Goal: Task Accomplishment & Management: Manage account settings

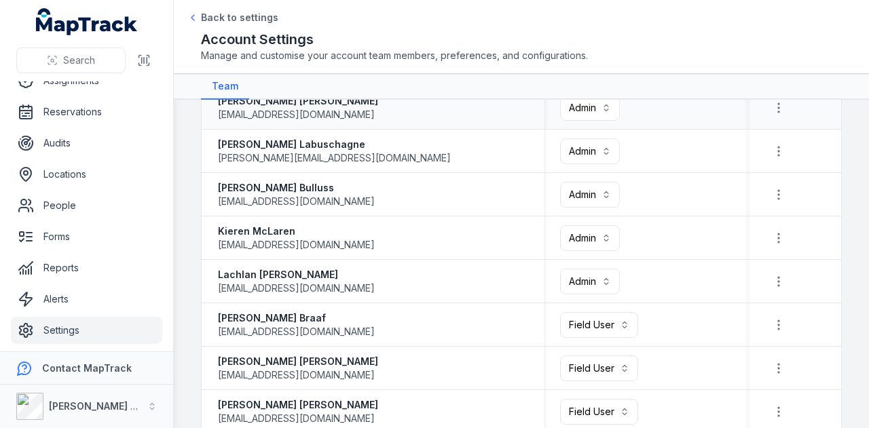
scroll to position [407, 0]
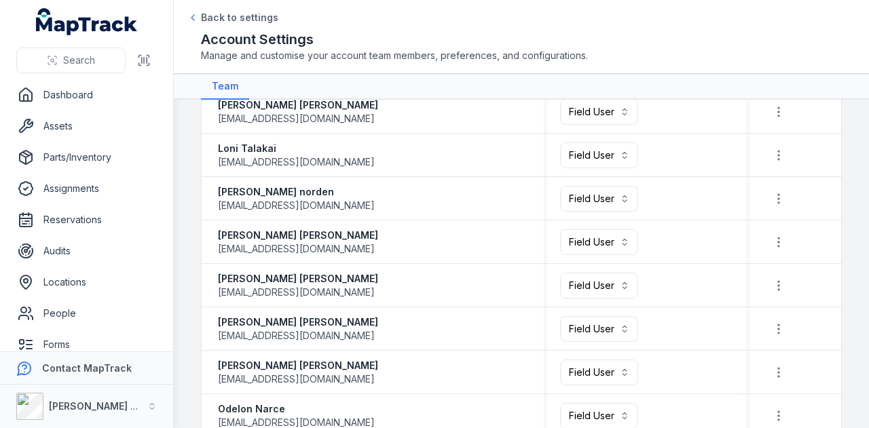
scroll to position [1971, 0]
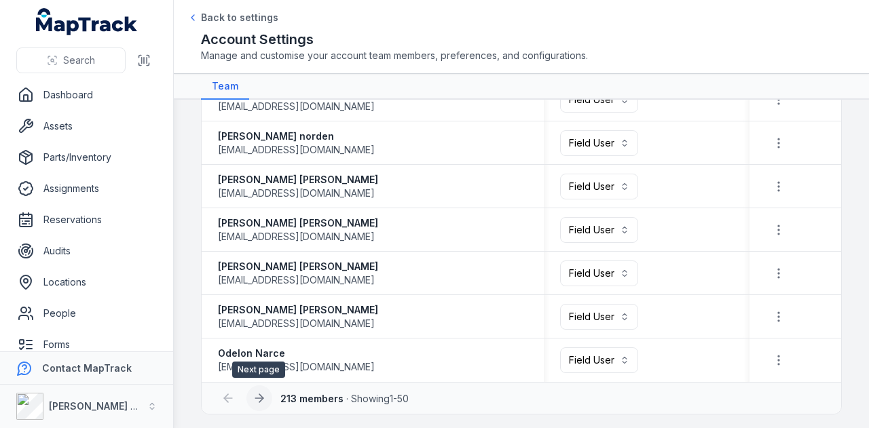
click at [255, 401] on icon at bounding box center [260, 399] width 14 height 14
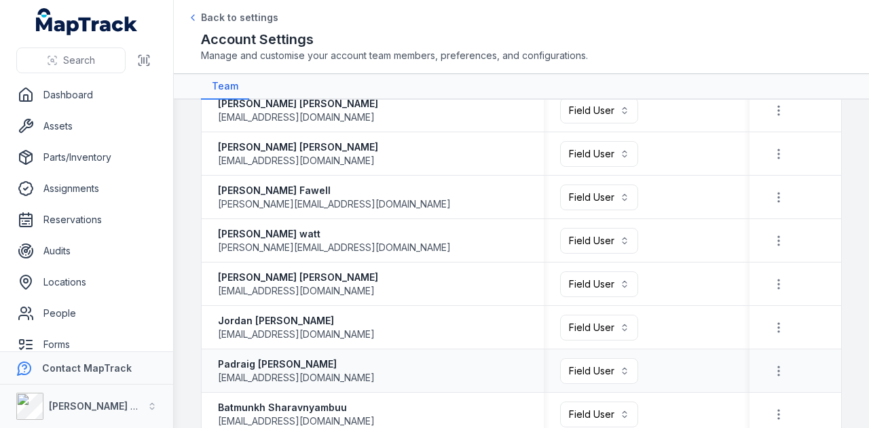
scroll to position [1971, 0]
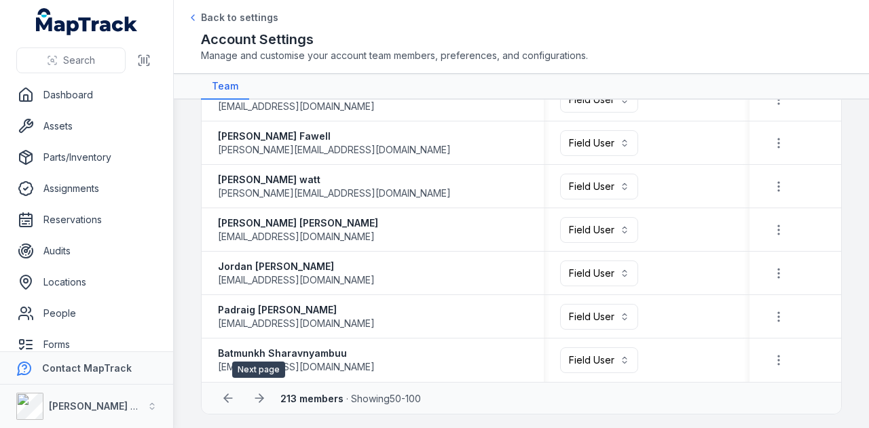
click at [254, 397] on icon at bounding box center [260, 399] width 14 height 14
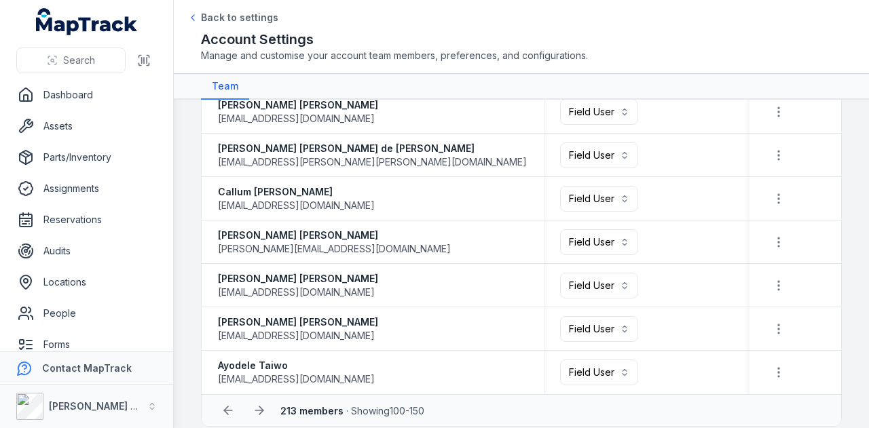
scroll to position [1971, 0]
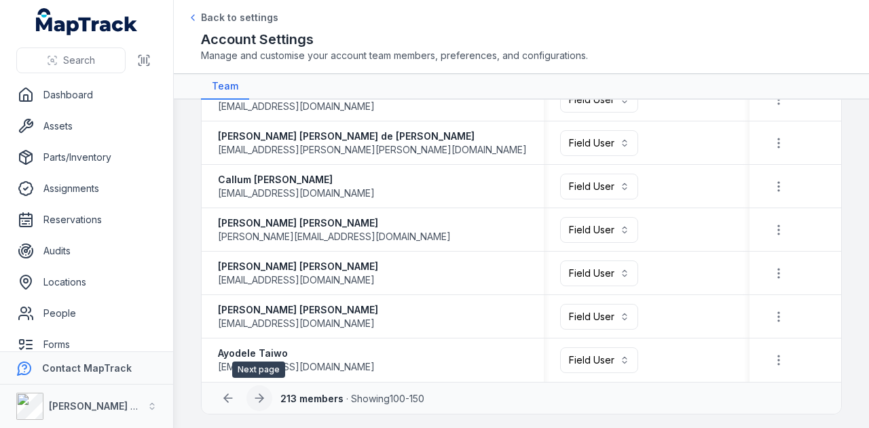
click at [262, 400] on icon at bounding box center [260, 399] width 14 height 14
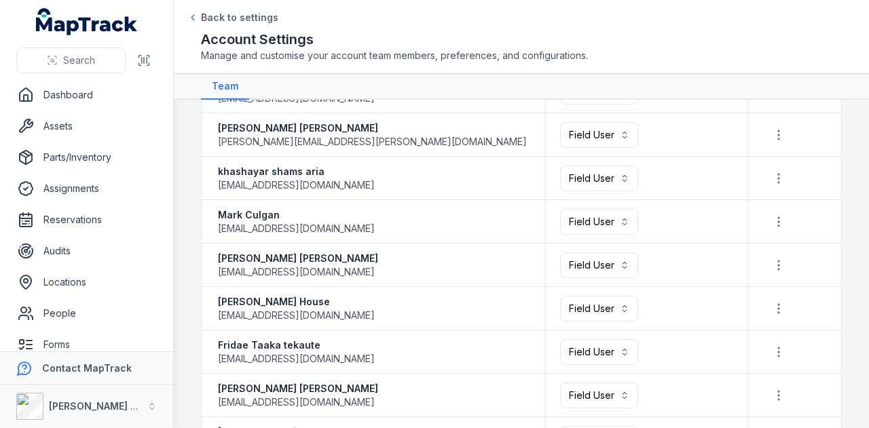
scroll to position [1971, 0]
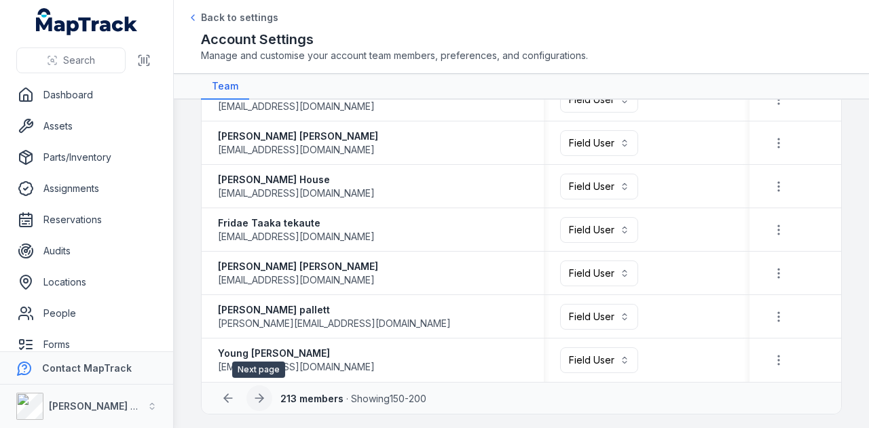
click at [259, 392] on icon at bounding box center [260, 399] width 14 height 14
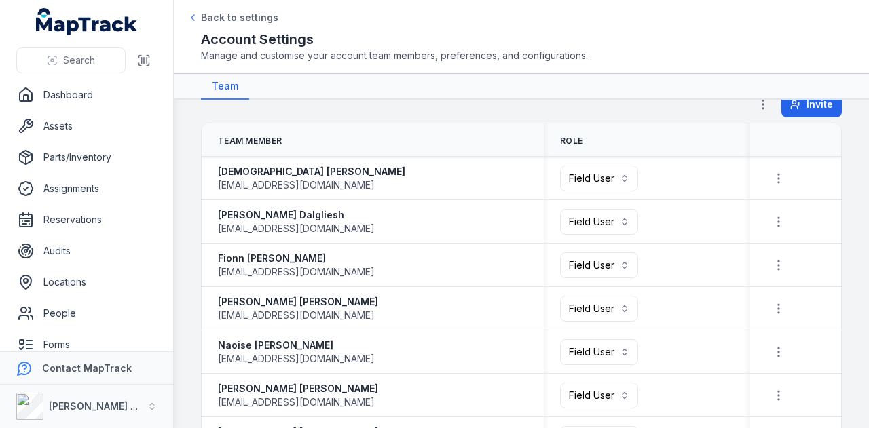
scroll to position [33, 0]
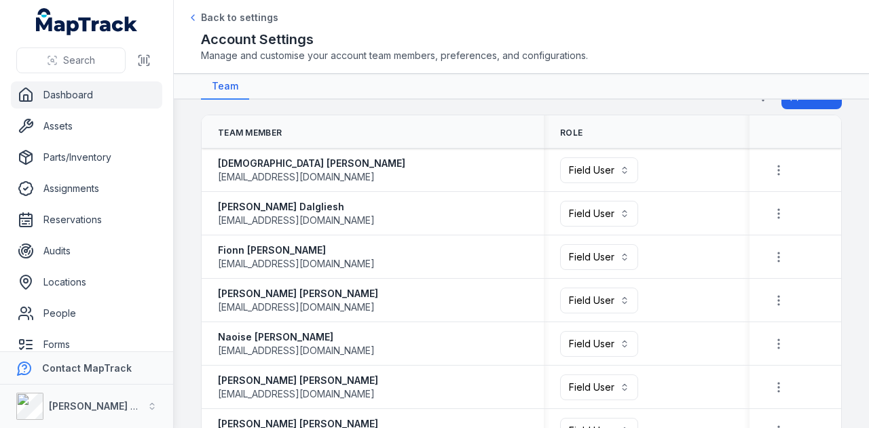
click at [62, 105] on link "Dashboard" at bounding box center [86, 94] width 151 height 27
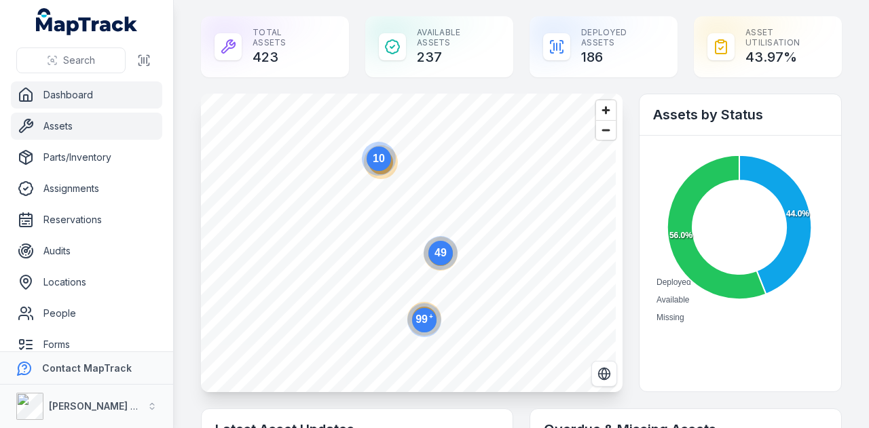
click at [110, 120] on link "Assets" at bounding box center [86, 126] width 151 height 27
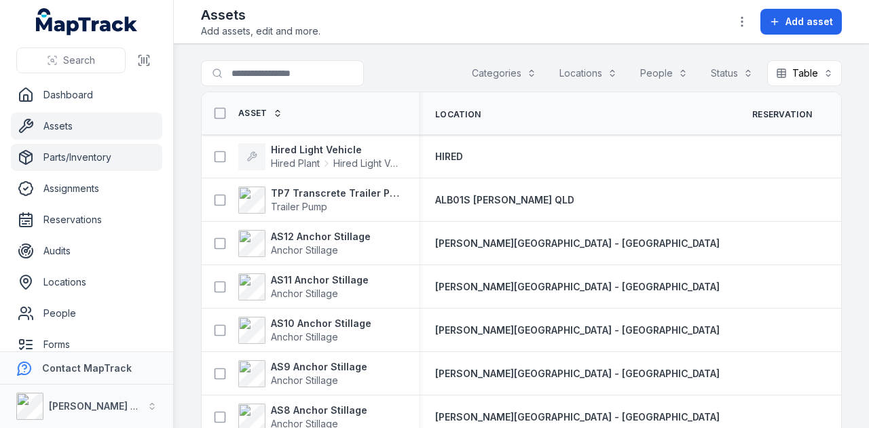
click at [110, 158] on link "Parts/Inventory" at bounding box center [86, 157] width 151 height 27
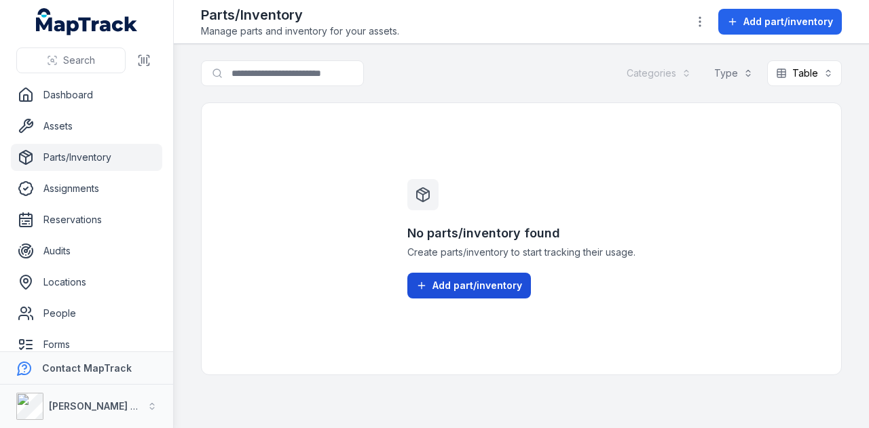
click at [478, 291] on span "Add part/inventory" at bounding box center [477, 286] width 90 height 14
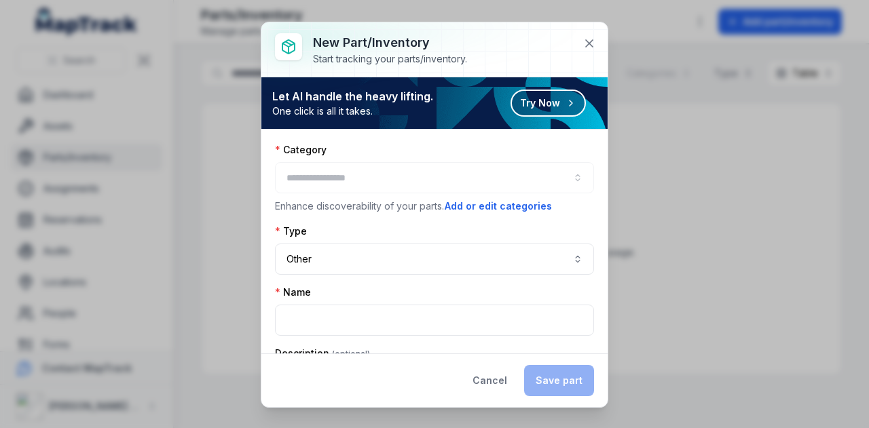
click at [566, 181] on div at bounding box center [434, 177] width 319 height 31
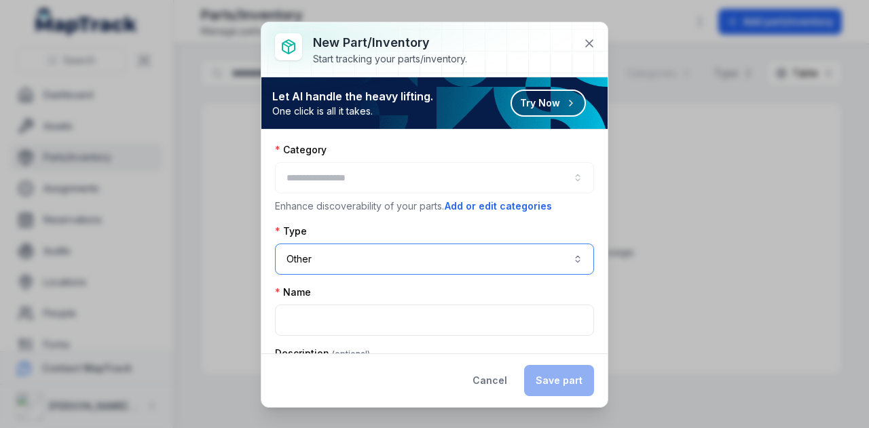
click at [562, 248] on button "Other *****" at bounding box center [434, 259] width 319 height 31
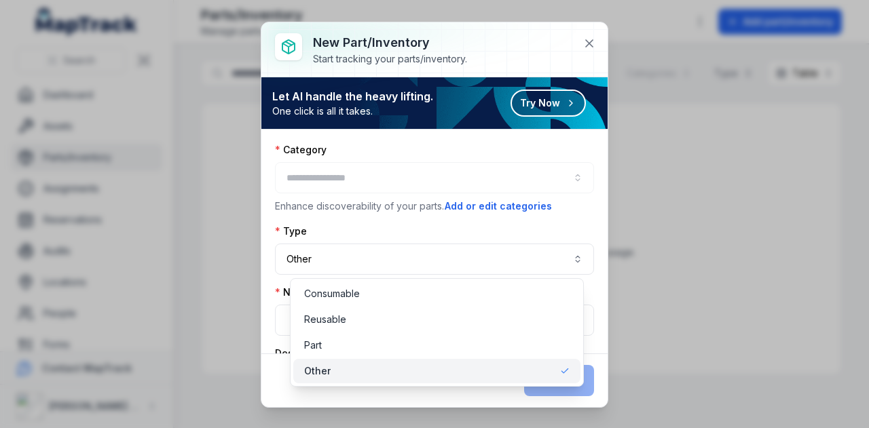
click at [561, 218] on div "Category Enhance discoverability of your parts. Add or edit categories Type Oth…" at bounding box center [434, 317] width 319 height 348
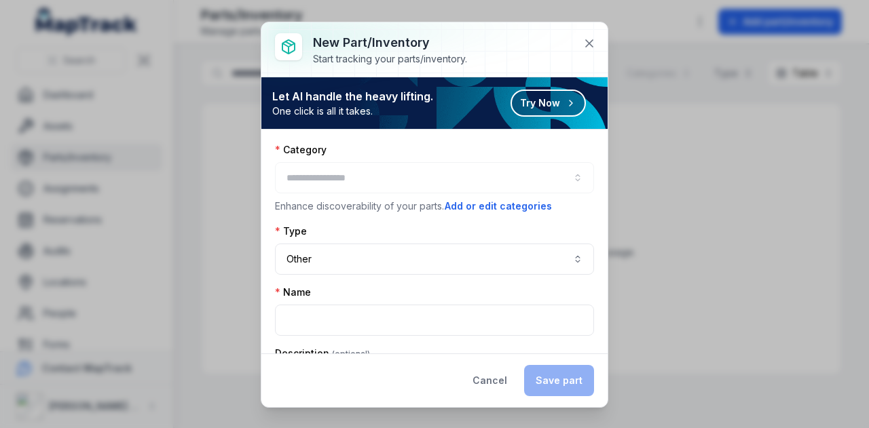
click at [352, 164] on div at bounding box center [434, 177] width 319 height 31
click at [470, 183] on div at bounding box center [434, 177] width 319 height 31
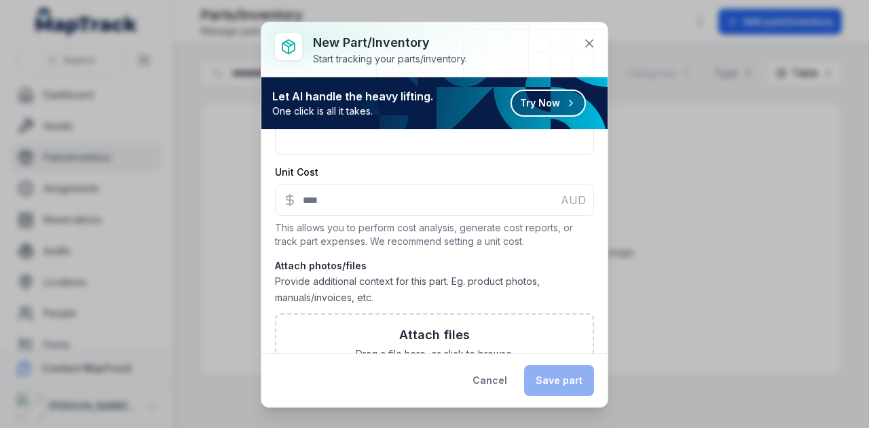
scroll to position [310, 0]
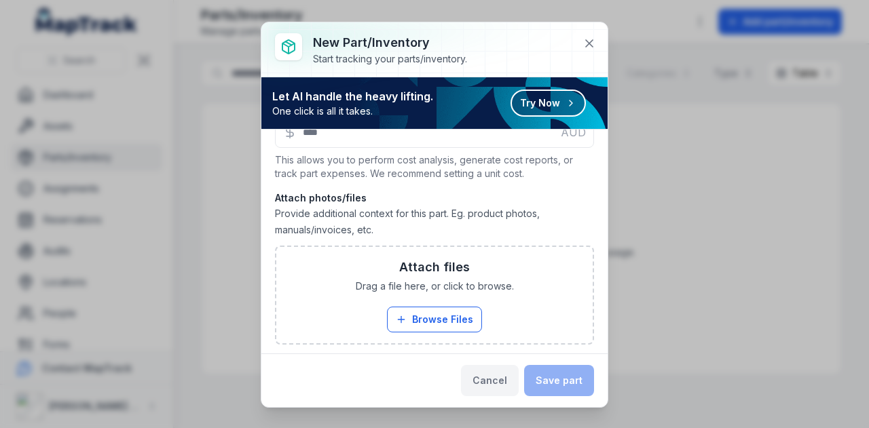
click at [497, 383] on button "Cancel" at bounding box center [490, 380] width 58 height 31
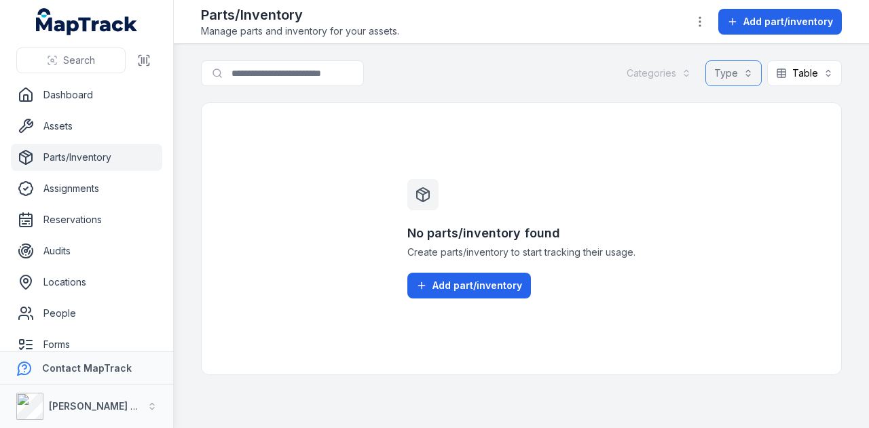
click at [752, 81] on button "Type" at bounding box center [733, 73] width 56 height 26
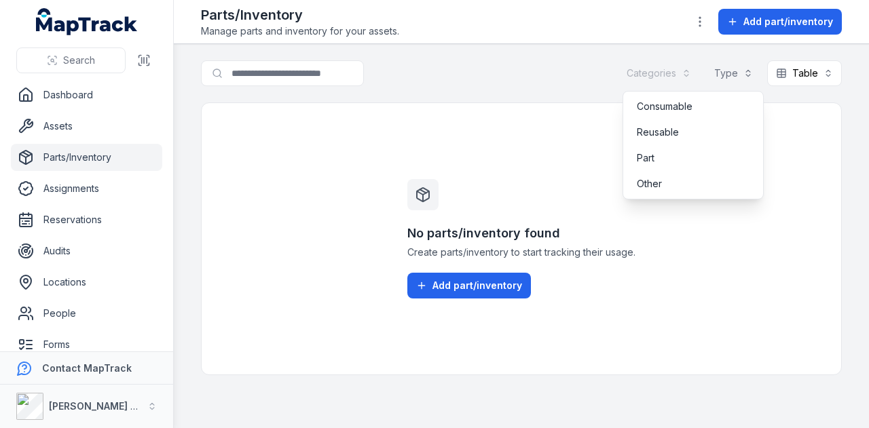
drag, startPoint x: 853, startPoint y: 94, endPoint x: 828, endPoint y: 79, distance: 28.6
click at [851, 96] on main "Search for parts/inventory Categories Type Table ***** No parts/inventory found…" at bounding box center [521, 236] width 695 height 384
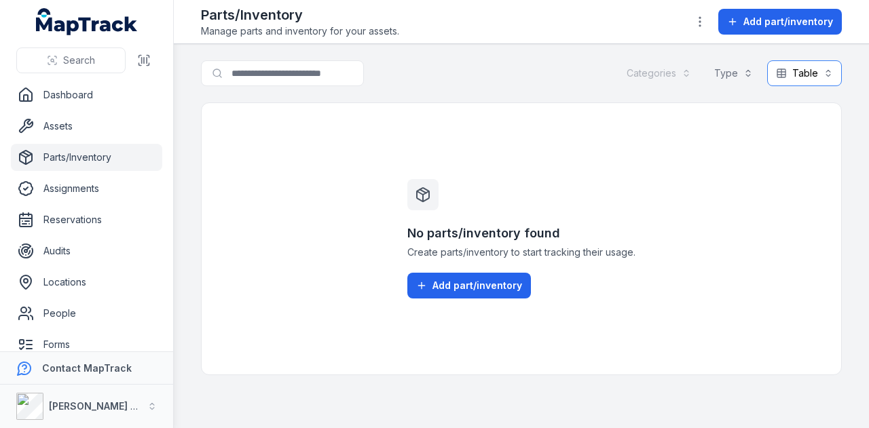
click at [819, 73] on button "Table *****" at bounding box center [804, 73] width 75 height 26
click at [846, 78] on main "Search for parts/inventory Categories Type Table ***** No parts/inventory found…" at bounding box center [521, 236] width 695 height 384
click at [462, 293] on span "Add part/inventory" at bounding box center [477, 286] width 90 height 14
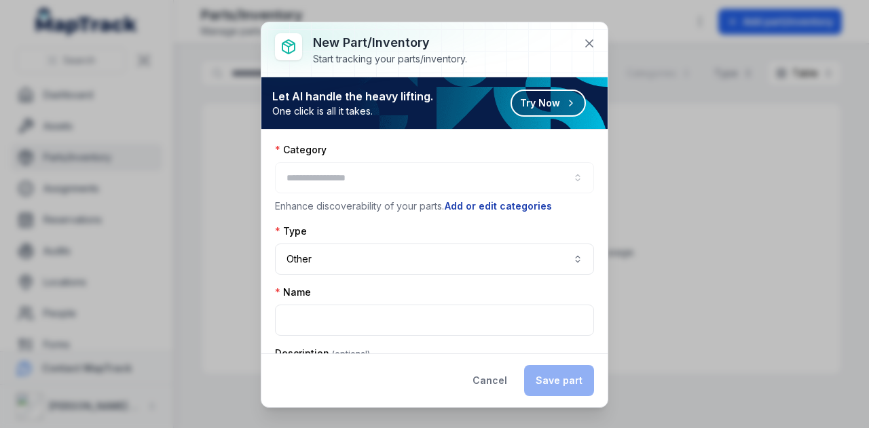
click at [507, 200] on button "Add or edit categories" at bounding box center [498, 206] width 109 height 15
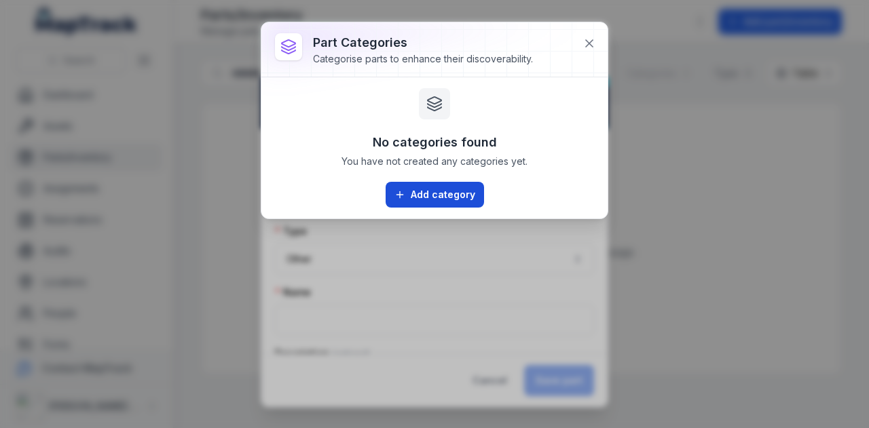
click at [432, 201] on button "Add category" at bounding box center [435, 195] width 98 height 26
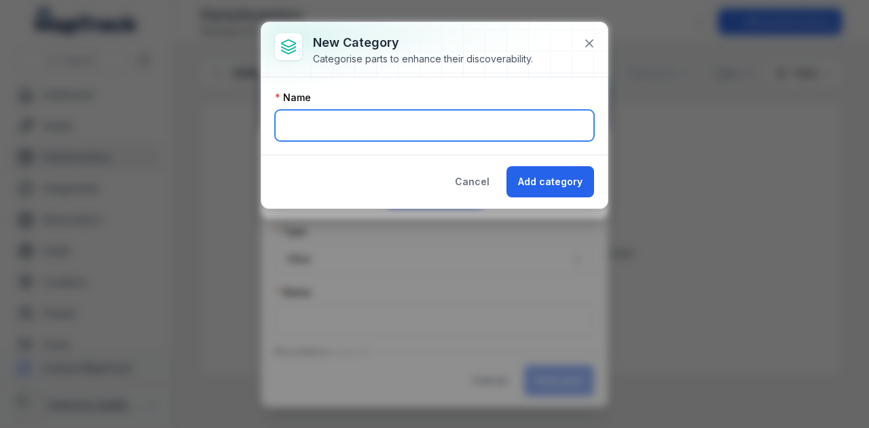
click at [373, 122] on input "text" at bounding box center [434, 125] width 319 height 31
type input "*"
type input "***"
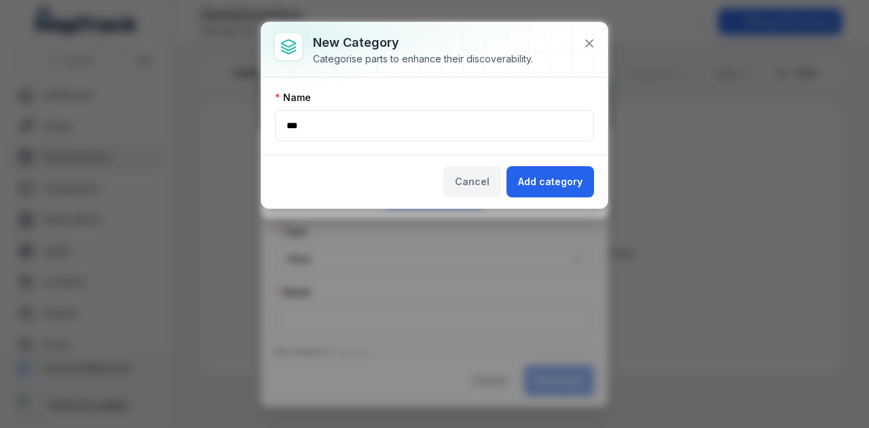
click at [496, 180] on button "Cancel" at bounding box center [472, 181] width 58 height 31
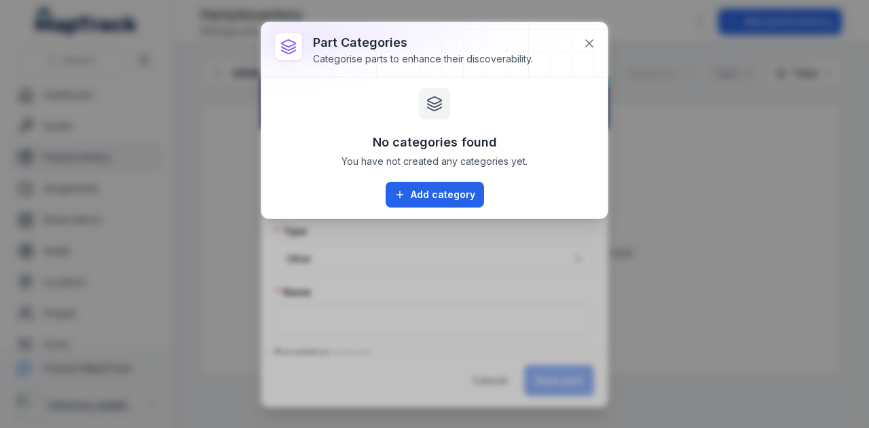
click at [595, 30] on div at bounding box center [434, 49] width 346 height 54
click at [600, 32] on div at bounding box center [434, 49] width 346 height 54
click at [597, 38] on button at bounding box center [589, 44] width 26 height 26
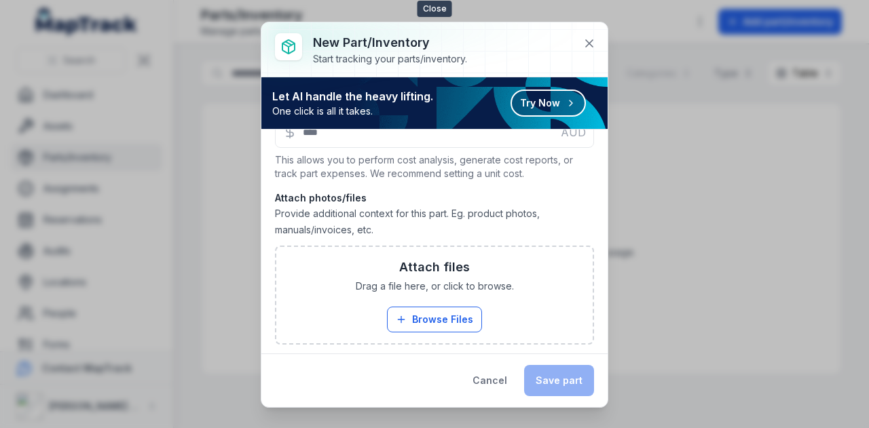
click at [590, 42] on icon at bounding box center [589, 44] width 14 height 14
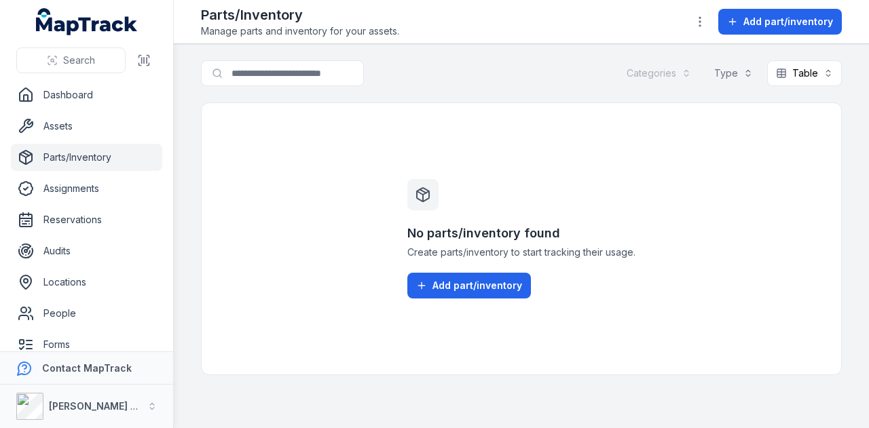
click at [117, 172] on ul "Dashboard Assets Parts/Inventory Assignments Reservations Audits Locations Peop…" at bounding box center [86, 266] width 151 height 371
click at [116, 179] on link "Assignments" at bounding box center [86, 188] width 151 height 27
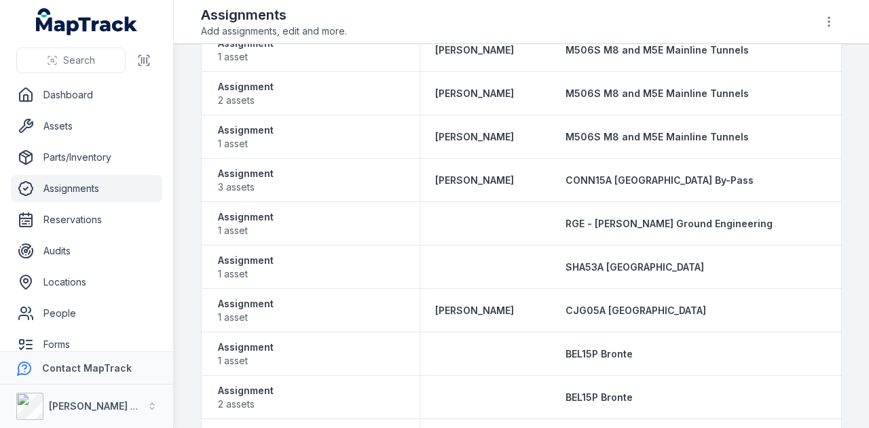
scroll to position [136, 0]
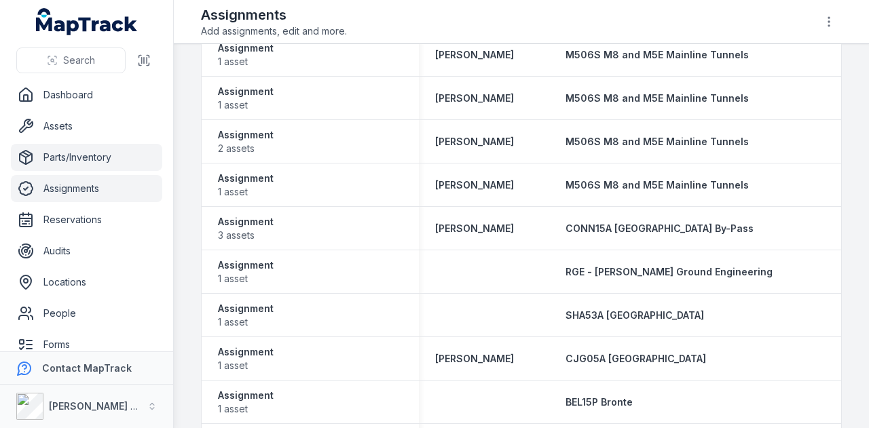
click at [59, 153] on link "Parts/Inventory" at bounding box center [86, 157] width 151 height 27
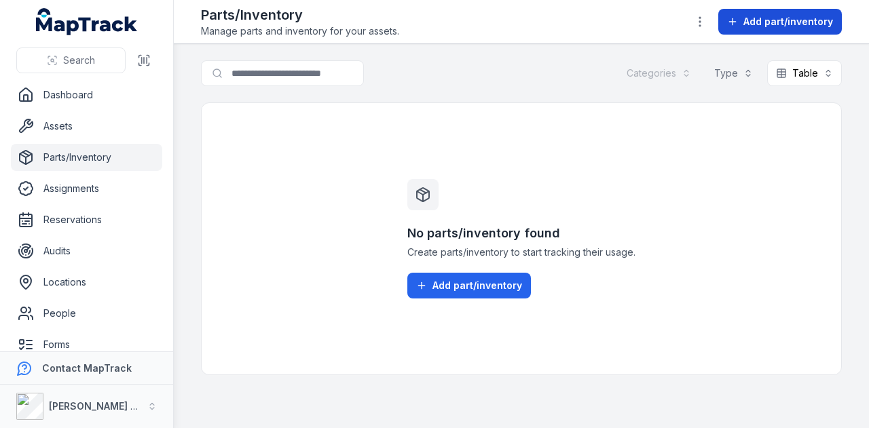
click at [794, 28] on span "Add part/inventory" at bounding box center [788, 22] width 90 height 14
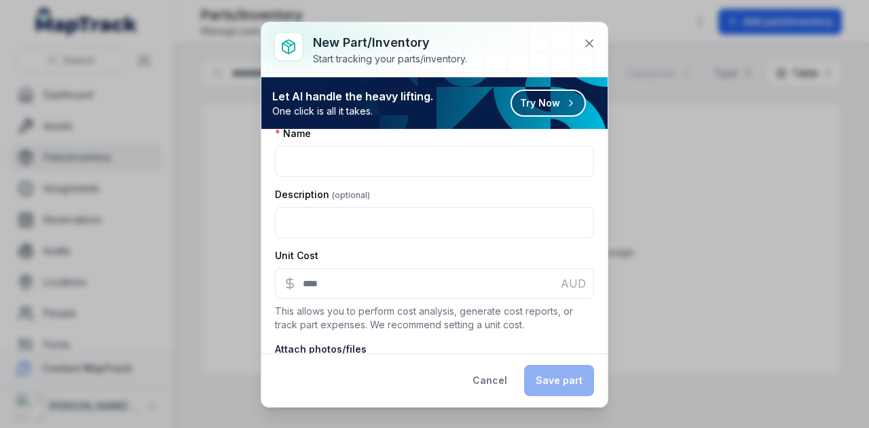
scroll to position [310, 0]
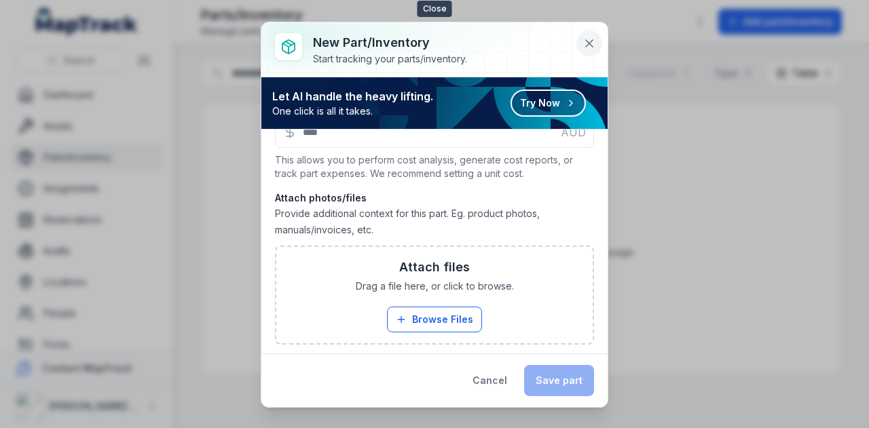
click at [587, 50] on icon at bounding box center [589, 44] width 14 height 14
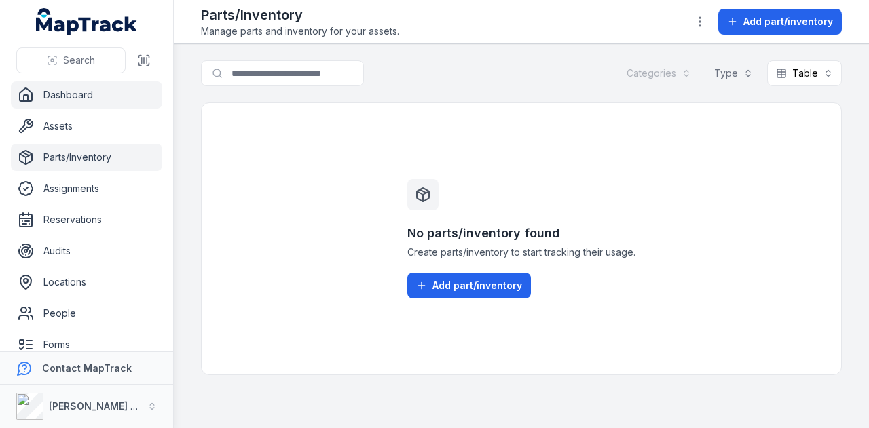
click at [107, 100] on link "Dashboard" at bounding box center [86, 94] width 151 height 27
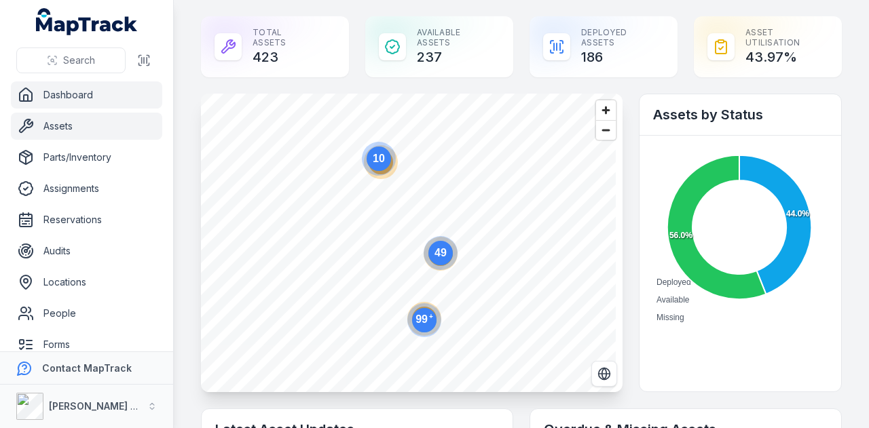
click at [119, 135] on link "Assets" at bounding box center [86, 126] width 151 height 27
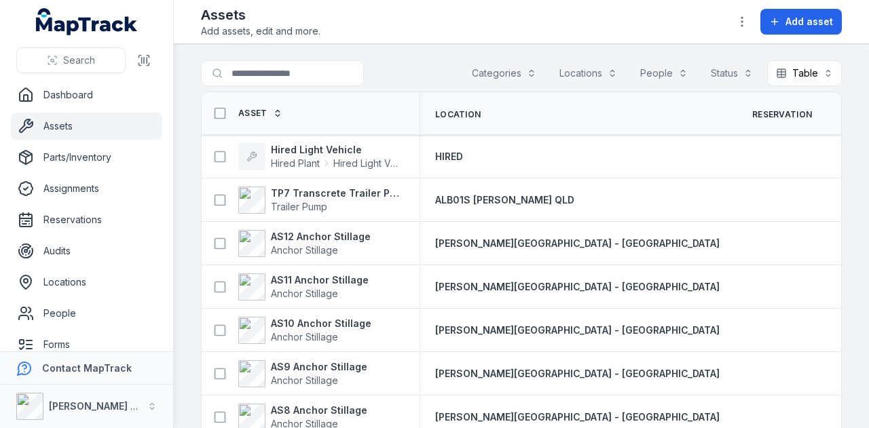
click at [500, 71] on button "Categories" at bounding box center [504, 73] width 82 height 26
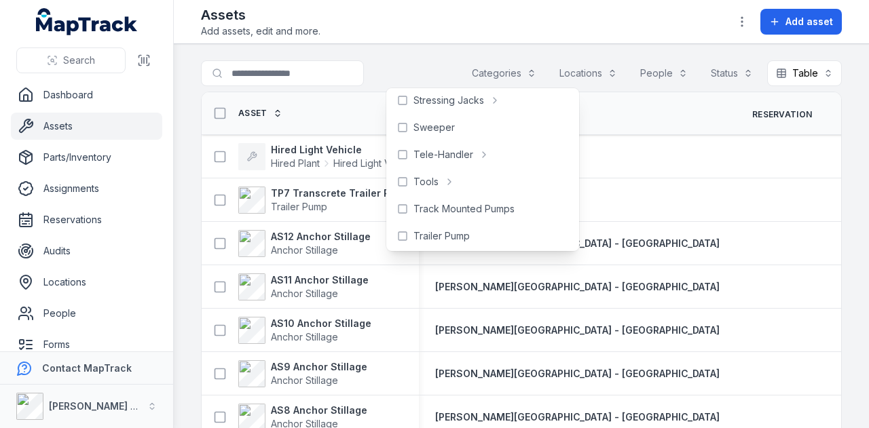
scroll to position [732, 0]
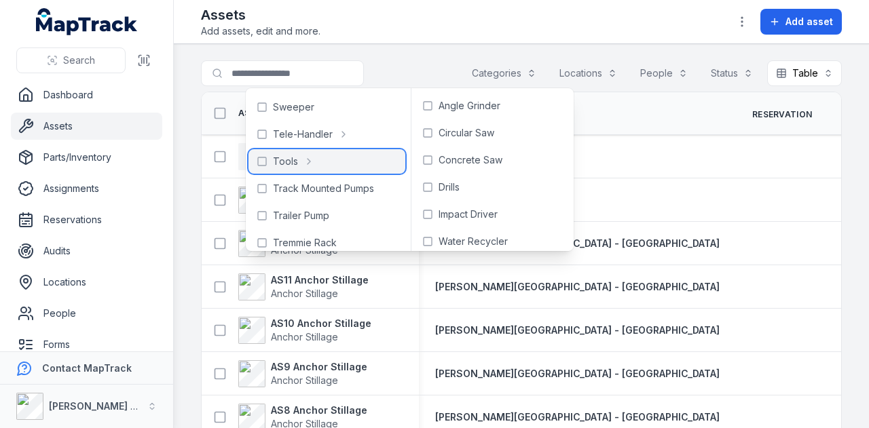
click at [357, 164] on div "Tools" at bounding box center [326, 161] width 157 height 24
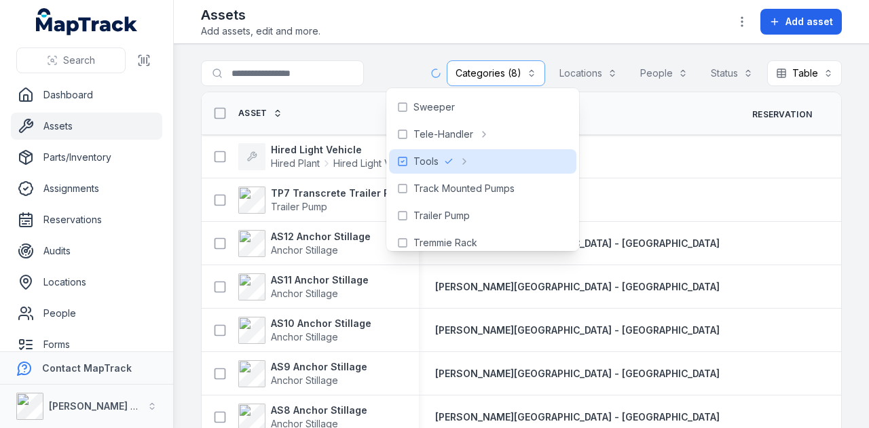
click at [394, 37] on div "Assets Add assets, edit and more. Add asset" at bounding box center [521, 21] width 641 height 33
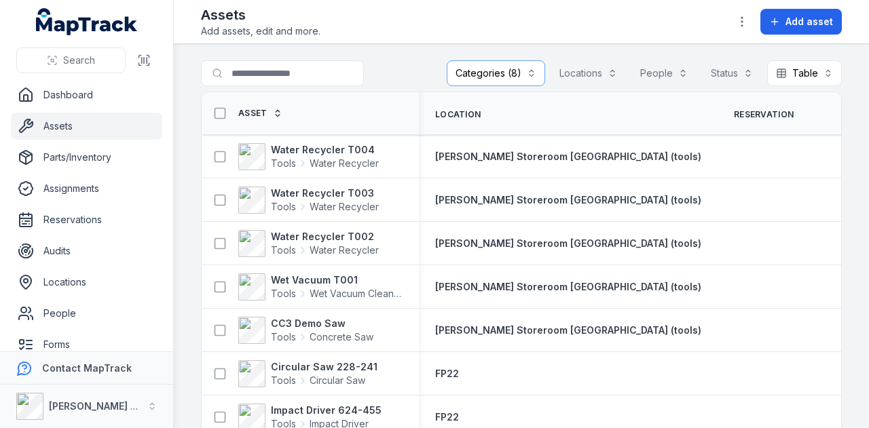
click at [558, 30] on div "Assets Add assets, edit and more. Add asset" at bounding box center [521, 21] width 641 height 33
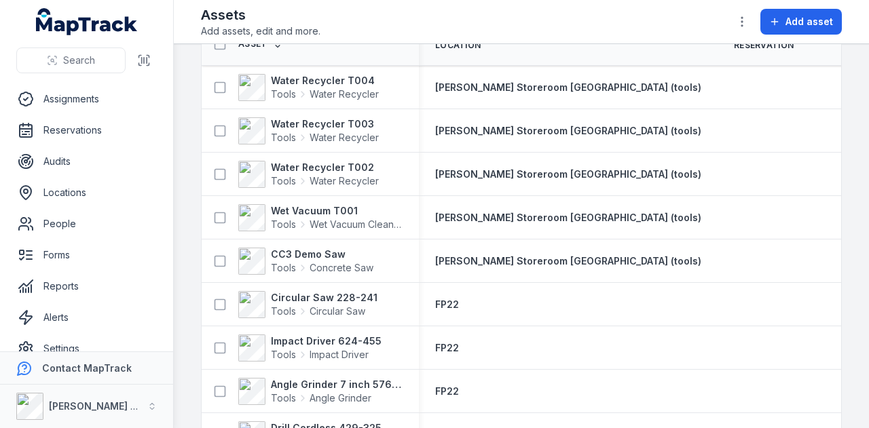
scroll to position [108, 0]
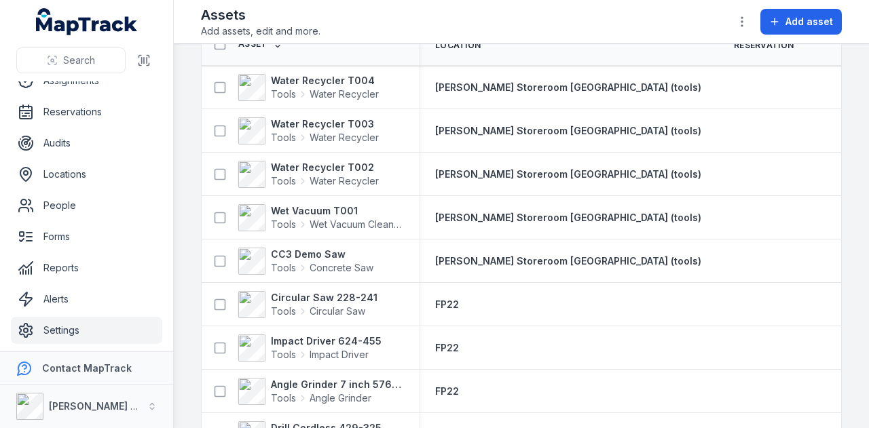
click at [107, 329] on link "Settings" at bounding box center [86, 330] width 151 height 27
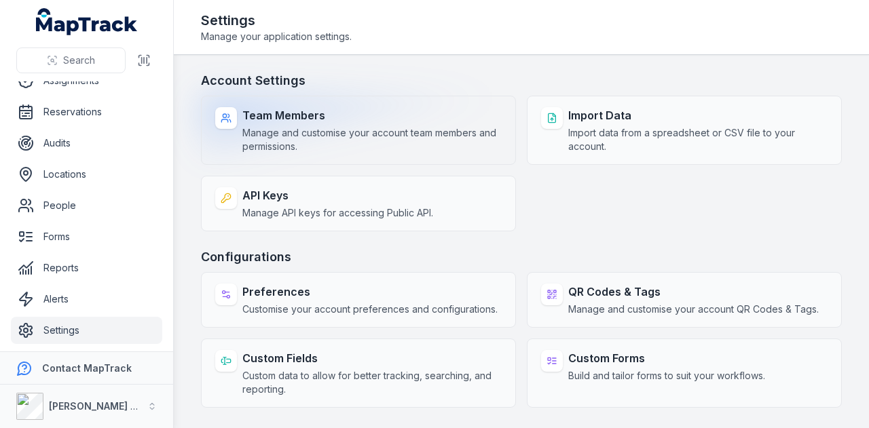
click at [395, 124] on div "Team Members Manage and customise your account team members and permissions." at bounding box center [371, 130] width 259 height 46
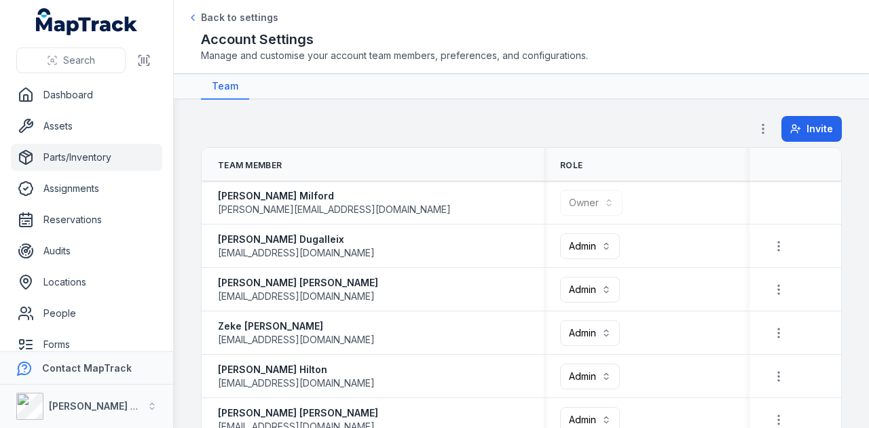
click at [124, 154] on link "Parts/Inventory" at bounding box center [86, 157] width 151 height 27
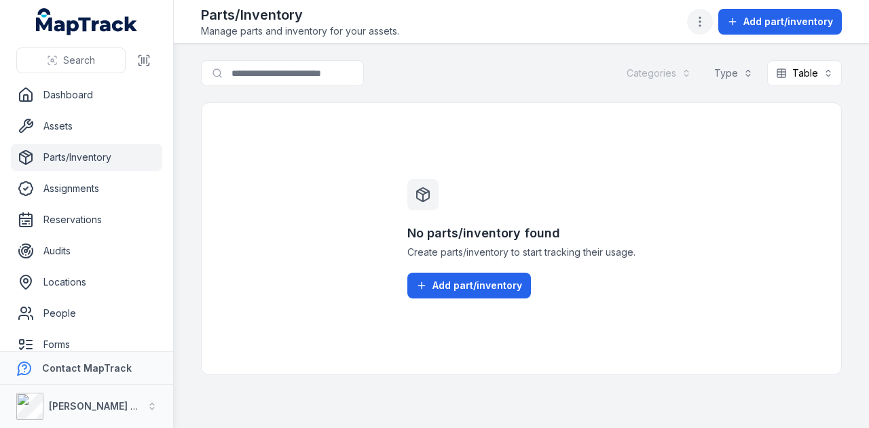
click at [707, 22] on icon "button" at bounding box center [700, 22] width 14 height 14
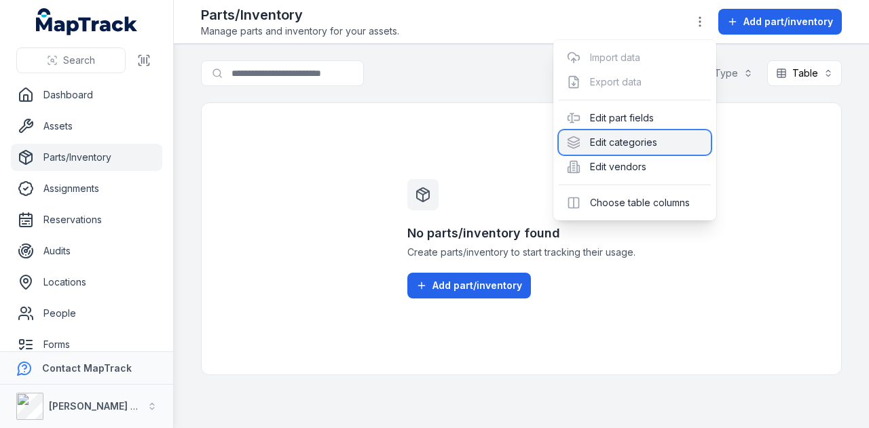
click at [665, 147] on div "Edit categories" at bounding box center [635, 142] width 152 height 24
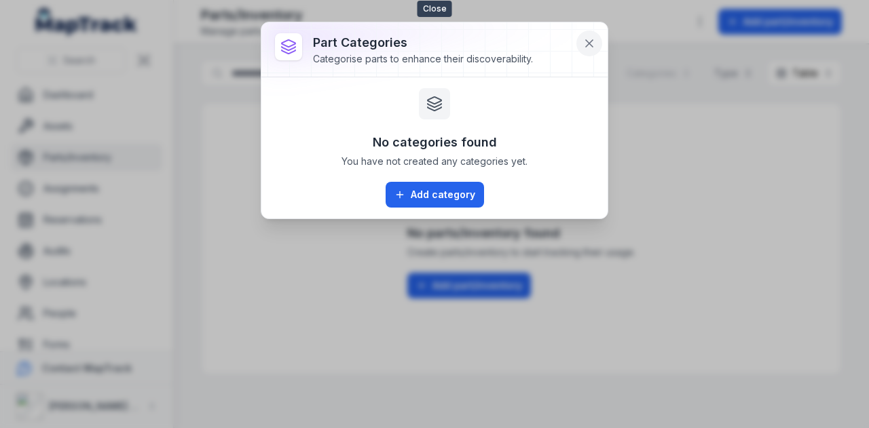
click at [589, 46] on icon at bounding box center [589, 44] width 14 height 14
